Goal: Task Accomplishment & Management: Manage account settings

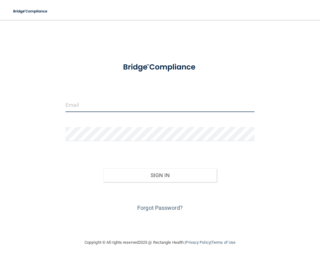
click at [74, 109] on input "email" at bounding box center [159, 105] width 189 height 14
click at [130, 72] on img at bounding box center [160, 67] width 90 height 20
click at [73, 107] on input "email" at bounding box center [159, 105] width 189 height 14
type input "[EMAIL_ADDRESS][DOMAIN_NAME]"
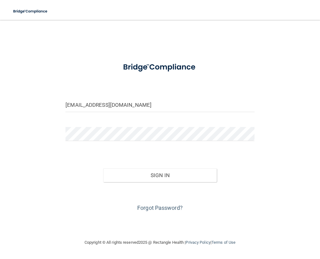
click at [85, 148] on form "[EMAIL_ADDRESS][DOMAIN_NAME] Invalid email/password. You don't have permission …" at bounding box center [159, 135] width 189 height 156
click at [103, 169] on button "Sign In" at bounding box center [159, 176] width 113 height 14
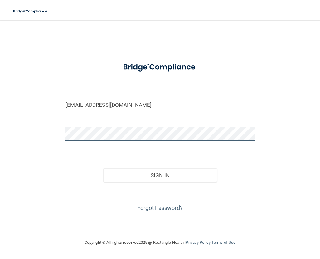
click at [103, 169] on button "Sign In" at bounding box center [159, 176] width 113 height 14
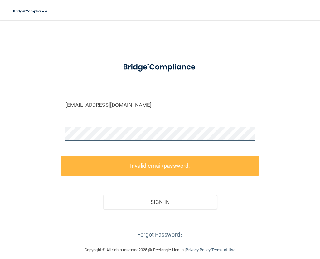
scroll to position [6, 0]
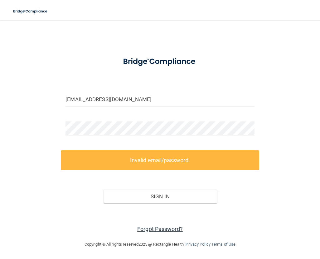
click at [157, 230] on link "Forgot Password?" at bounding box center [160, 229] width 46 height 7
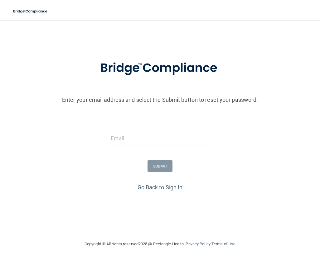
scroll to position [5, 0]
click at [136, 142] on input "email" at bounding box center [160, 139] width 98 height 14
type input "[EMAIL_ADDRESS][DOMAIN_NAME]"
click at [154, 169] on button "SUBMIT" at bounding box center [159, 167] width 25 height 12
